Goal: Task Accomplishment & Management: Use online tool/utility

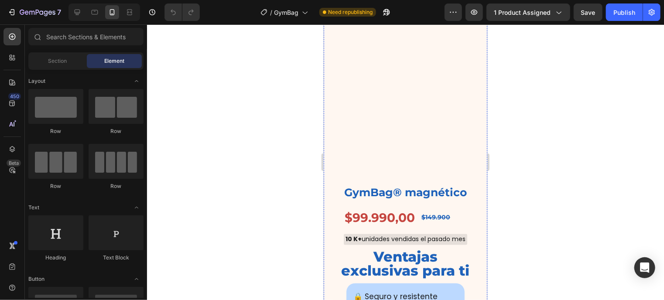
scroll to position [766, 0]
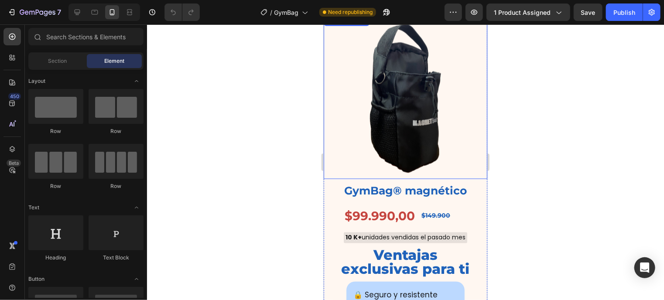
click at [443, 124] on img at bounding box center [404, 96] width 163 height 163
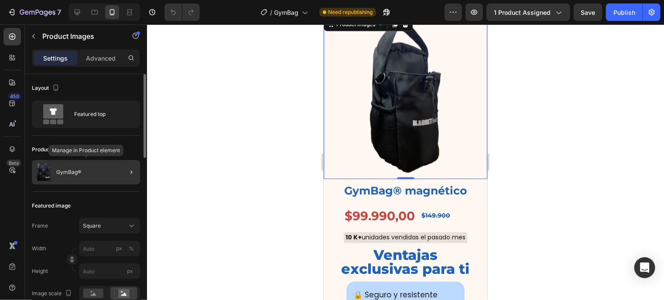
click at [99, 167] on div "GymBag®" at bounding box center [86, 172] width 108 height 24
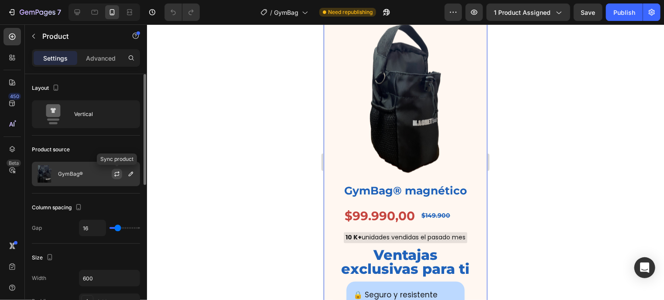
click at [119, 169] on button "button" at bounding box center [117, 174] width 10 height 10
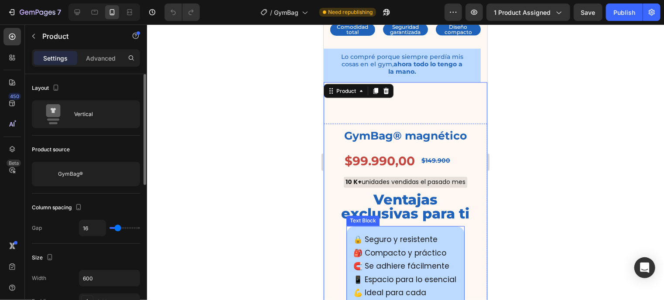
scroll to position [684, 0]
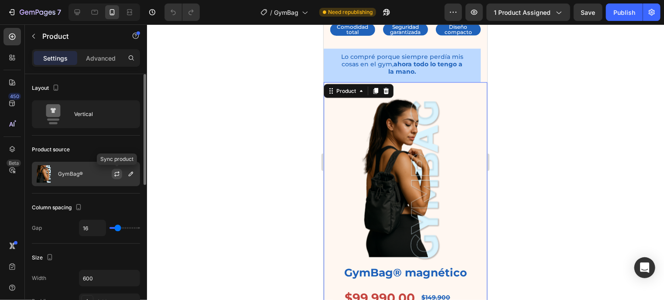
click at [119, 173] on icon "button" at bounding box center [117, 172] width 5 height 3
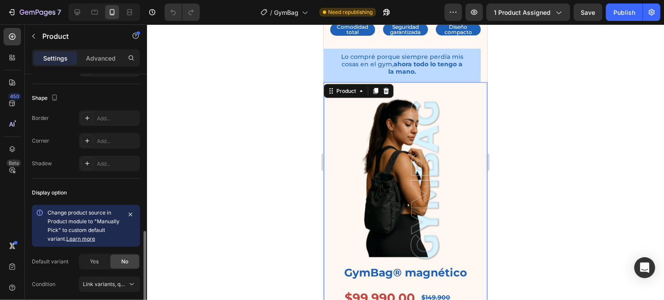
scroll to position [314, 0]
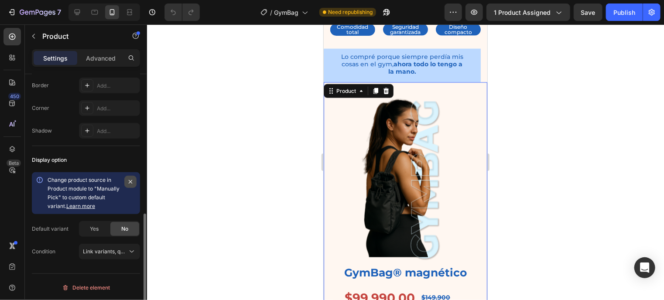
click at [131, 180] on icon "button" at bounding box center [130, 181] width 3 height 3
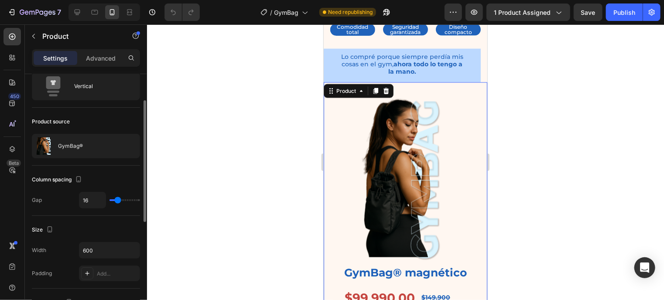
scroll to position [27, 0]
click at [84, 245] on input "600" at bounding box center [109, 251] width 60 height 16
click at [134, 252] on icon "button" at bounding box center [131, 251] width 9 height 9
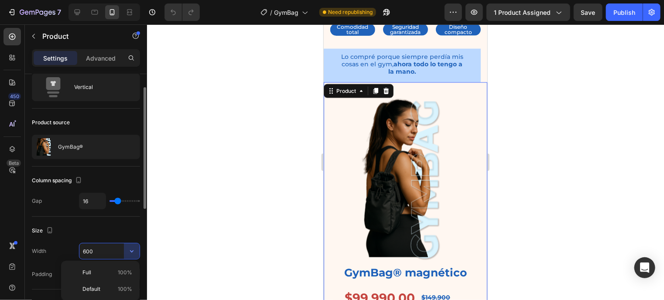
scroll to position [37, 0]
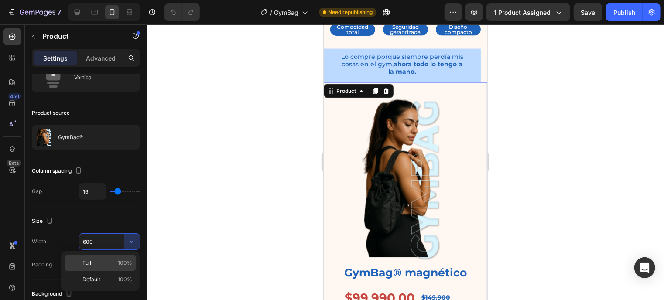
click at [116, 265] on p "Full 100%" at bounding box center [107, 263] width 50 height 8
type input "100%"
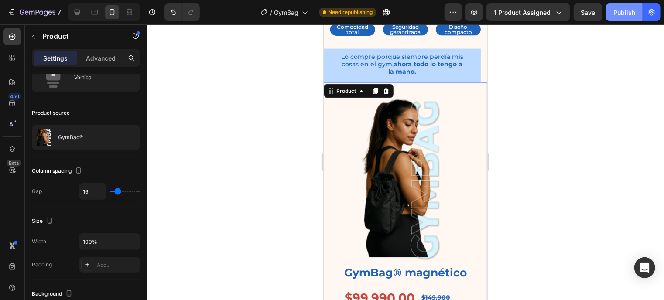
click at [609, 14] on button "Publish" at bounding box center [624, 11] width 37 height 17
